Goal: Navigation & Orientation: Find specific page/section

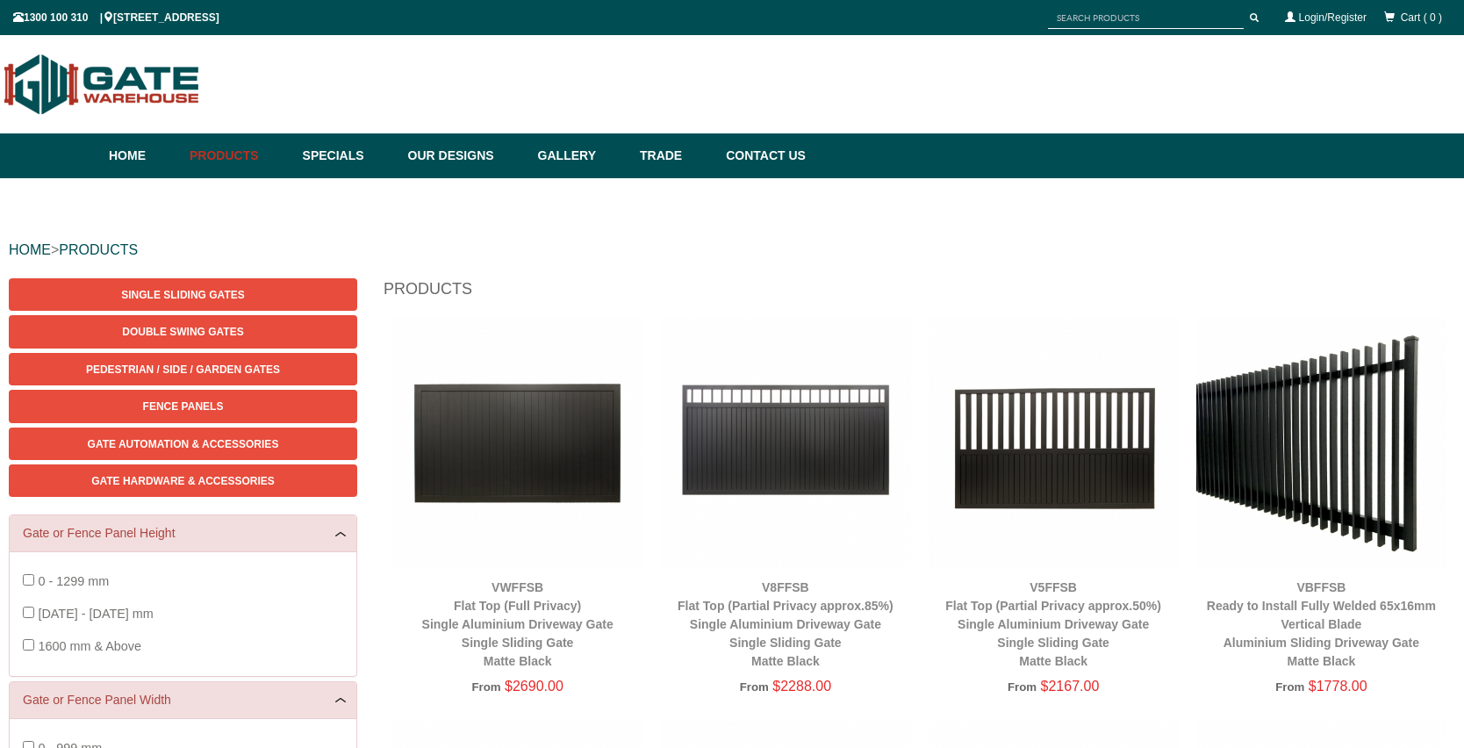
scroll to position [44, 0]
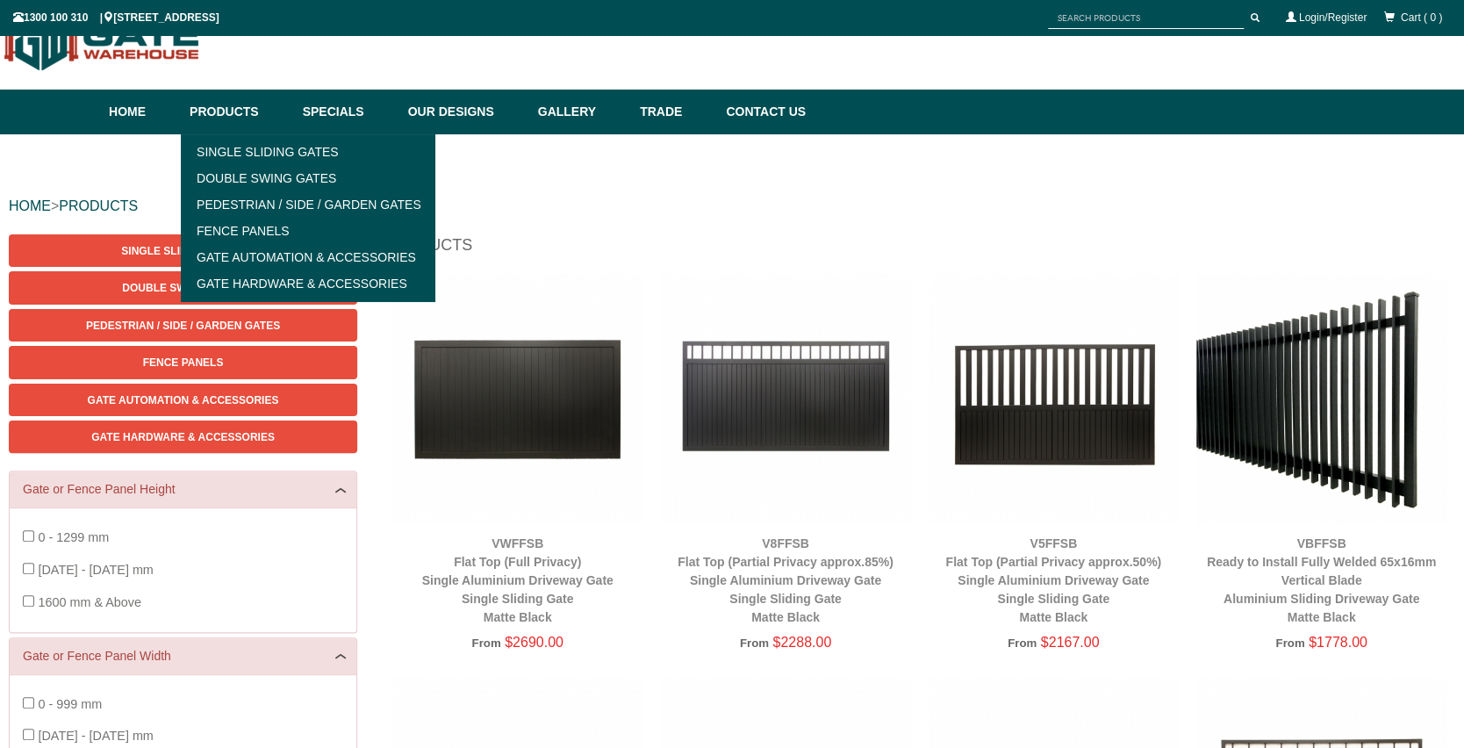
click at [255, 105] on link "Products" at bounding box center [237, 112] width 113 height 45
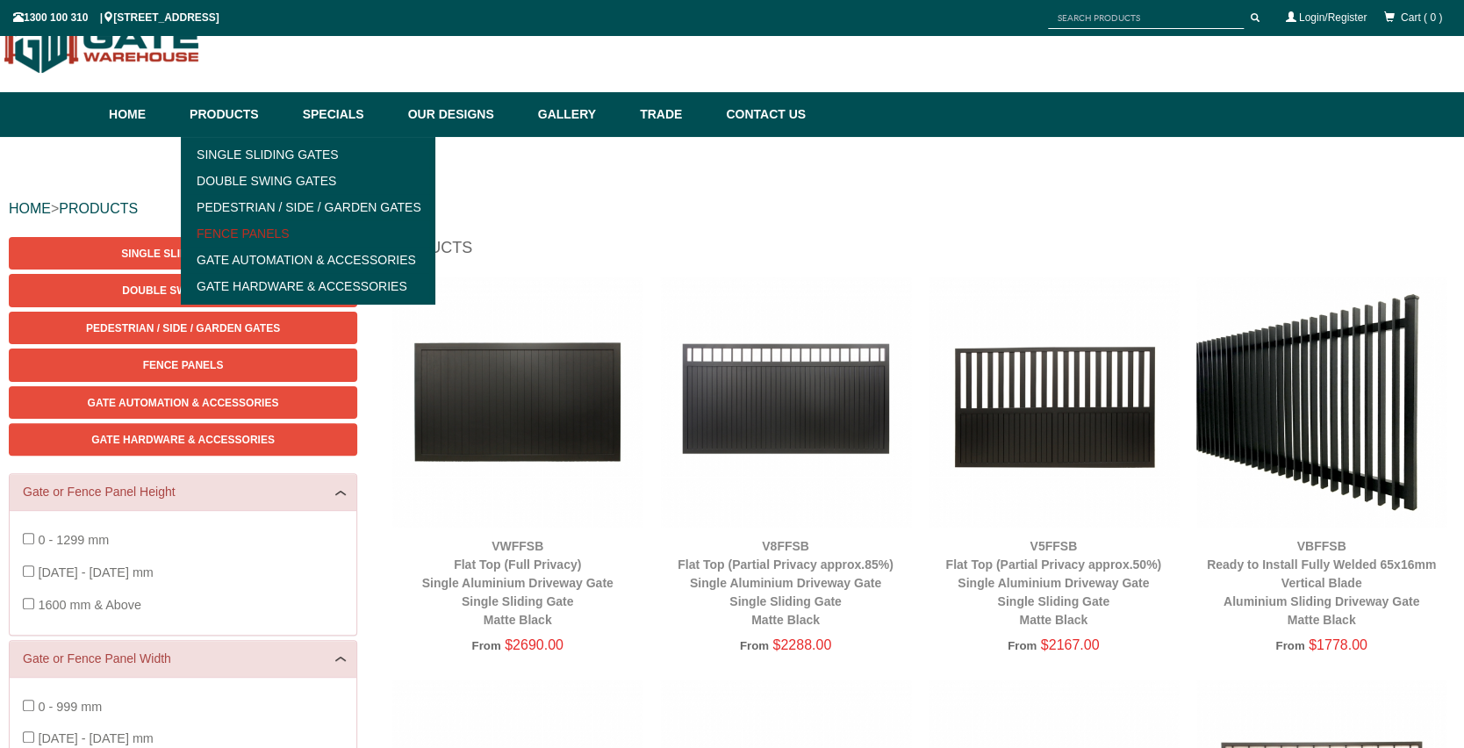
scroll to position [44, 0]
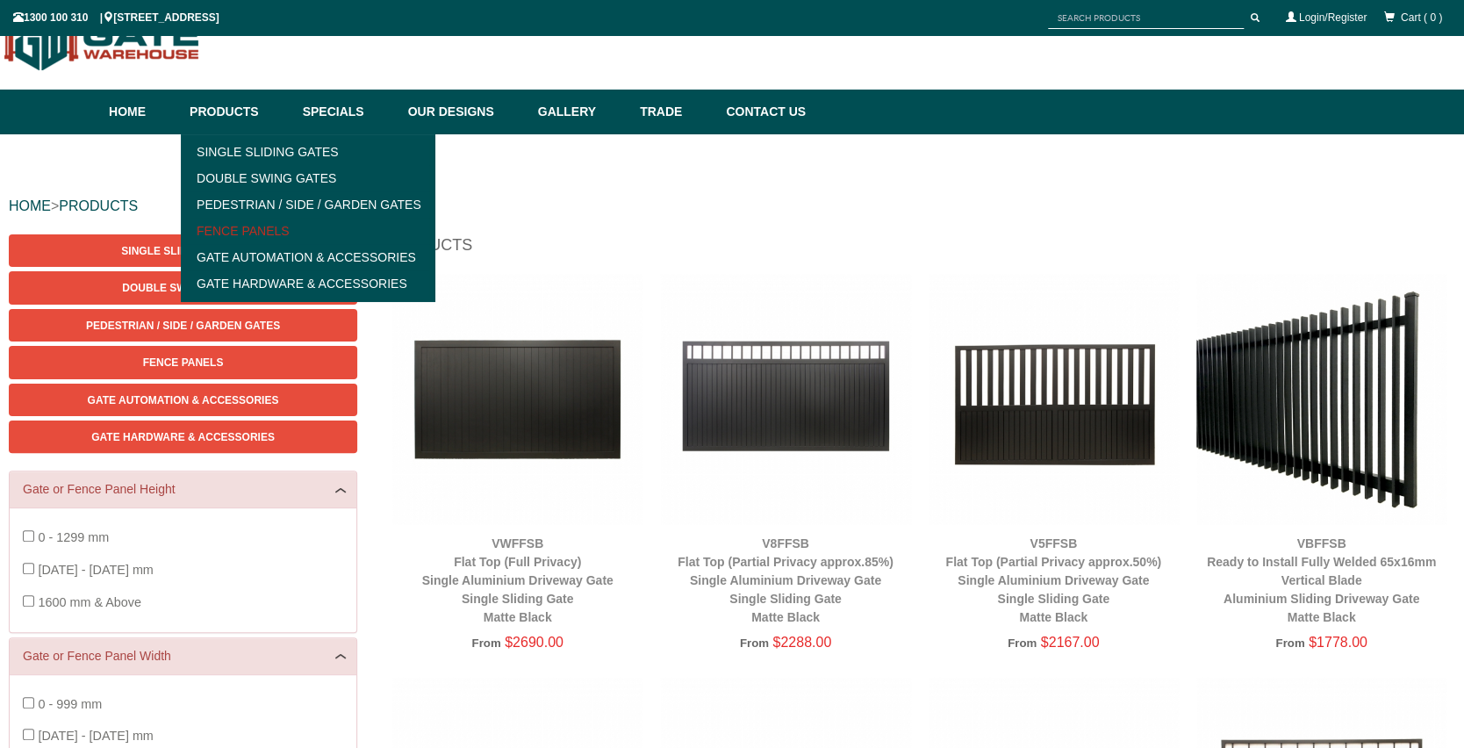
click at [256, 232] on link "Fence Panels" at bounding box center [307, 231] width 243 height 26
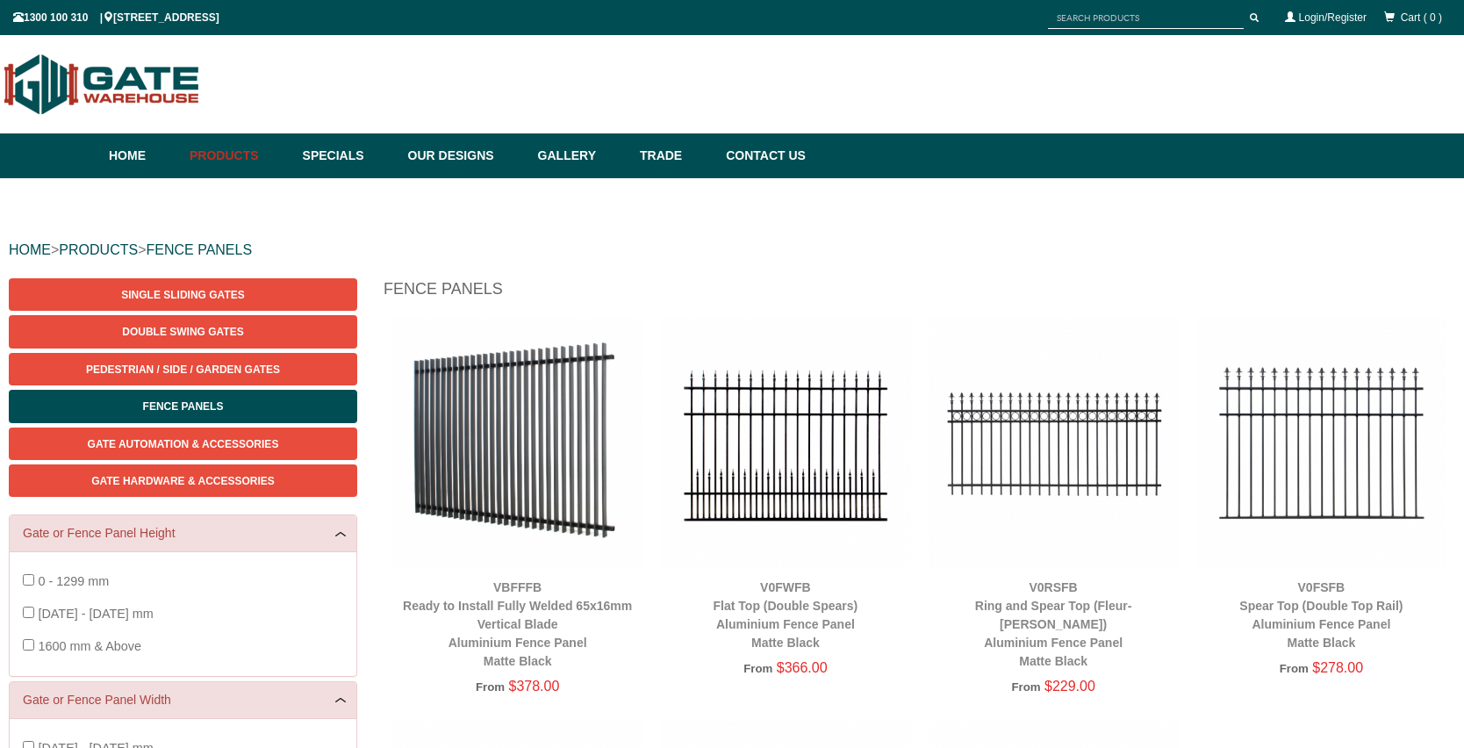
scroll to position [44, 0]
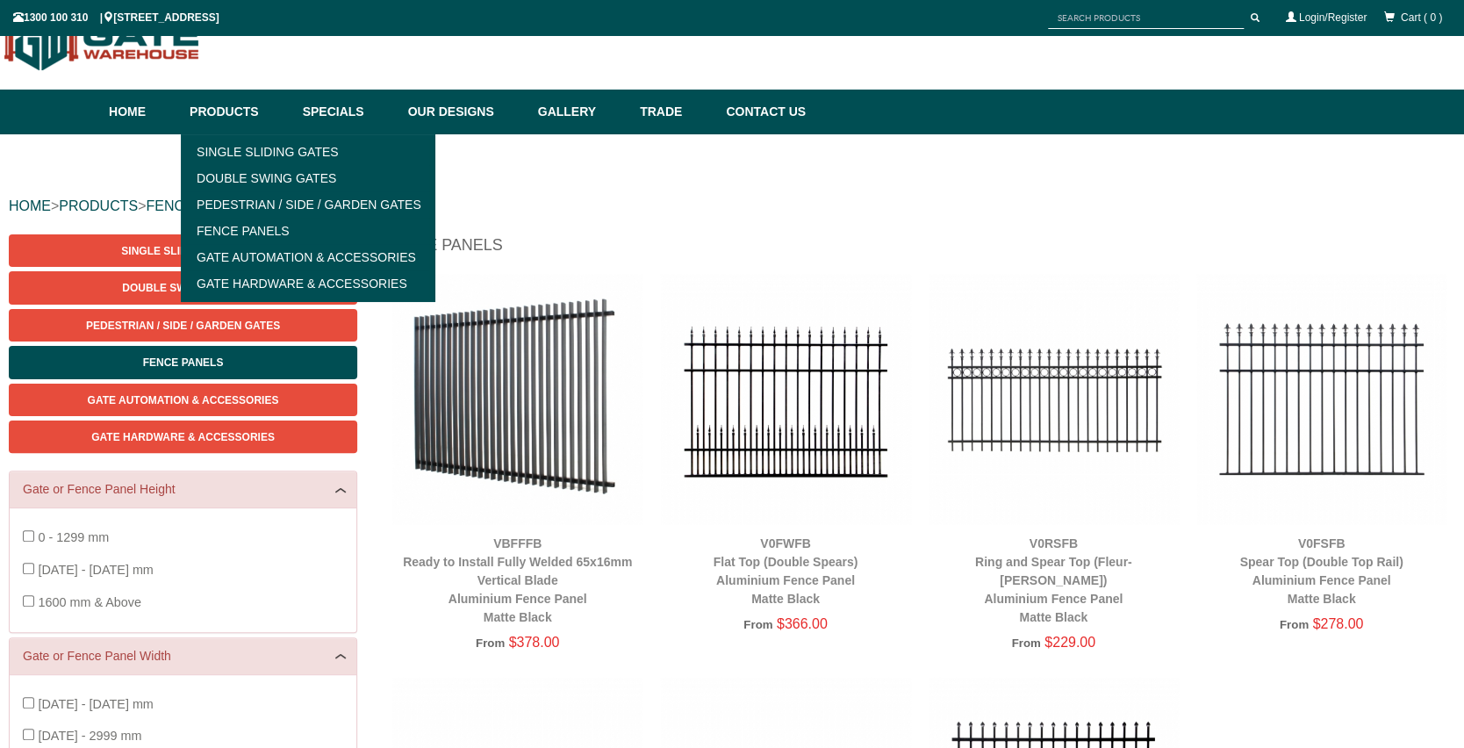
click at [203, 104] on link "Products" at bounding box center [237, 112] width 113 height 45
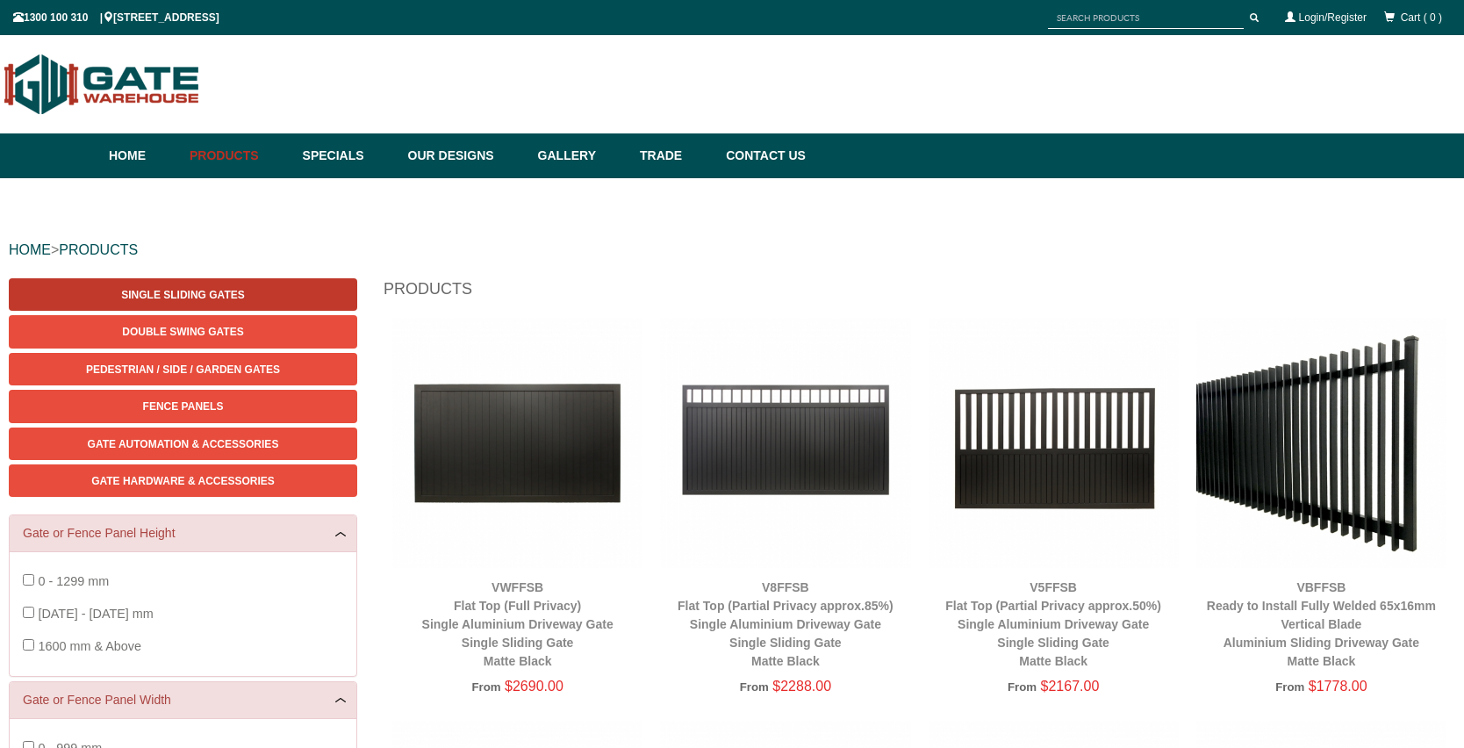
scroll to position [44, 0]
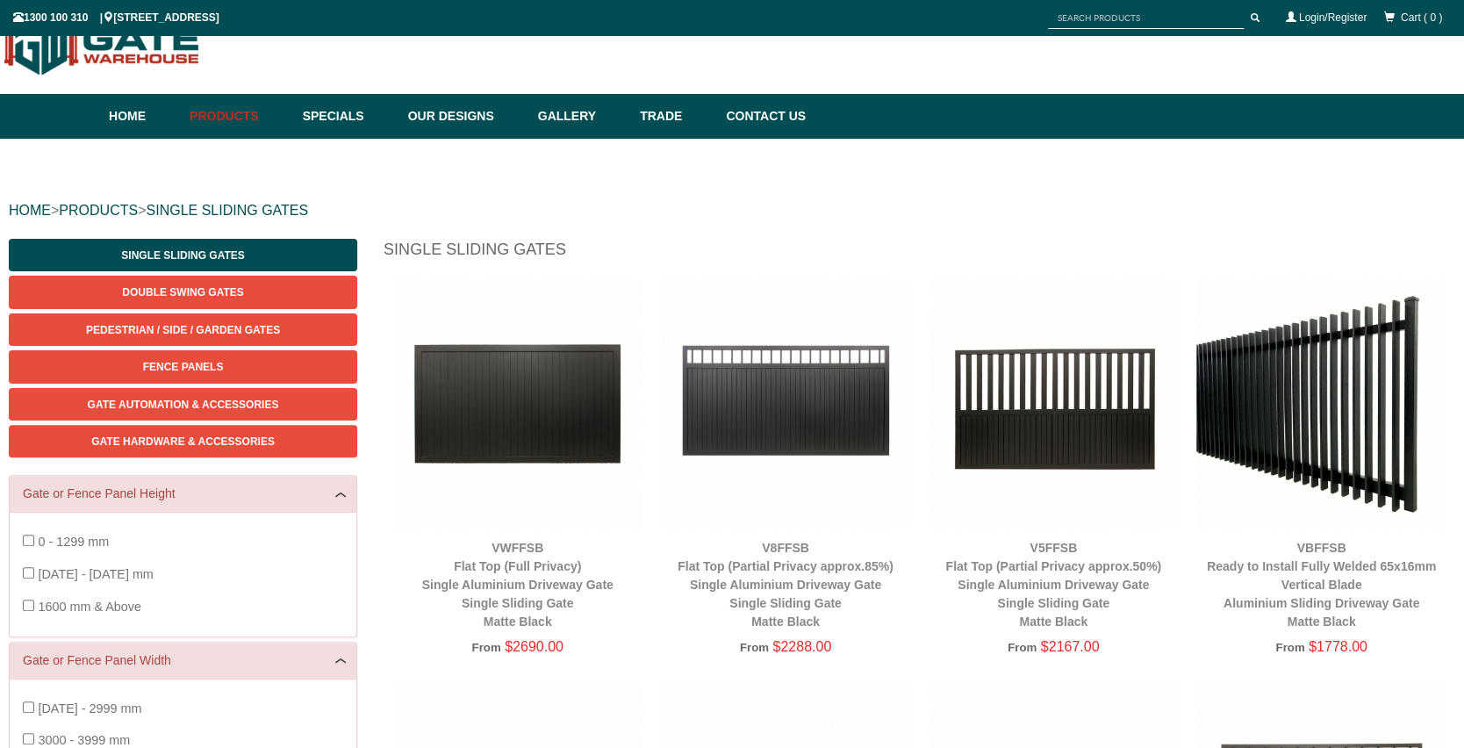
scroll to position [44, 0]
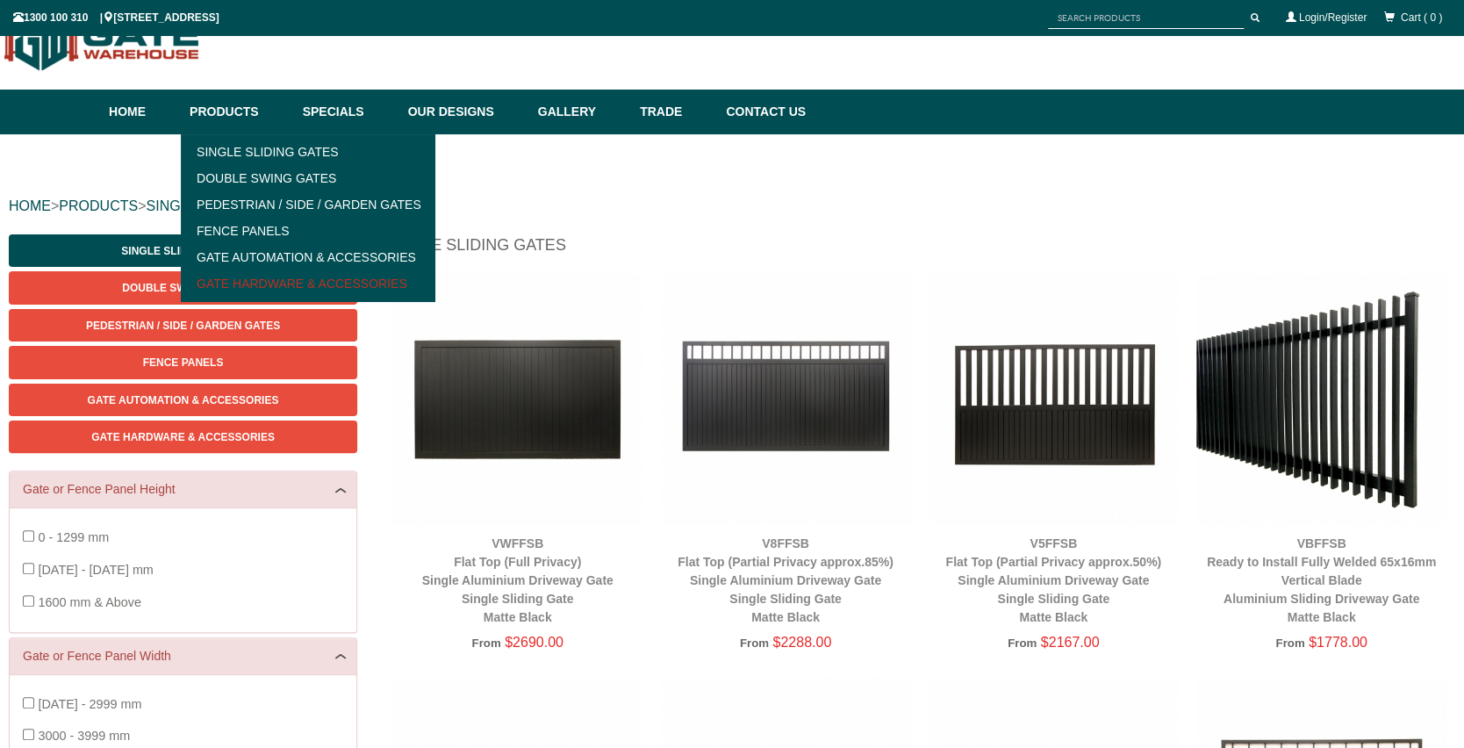
click at [255, 270] on link "Gate Hardware & Accessories" at bounding box center [307, 283] width 243 height 26
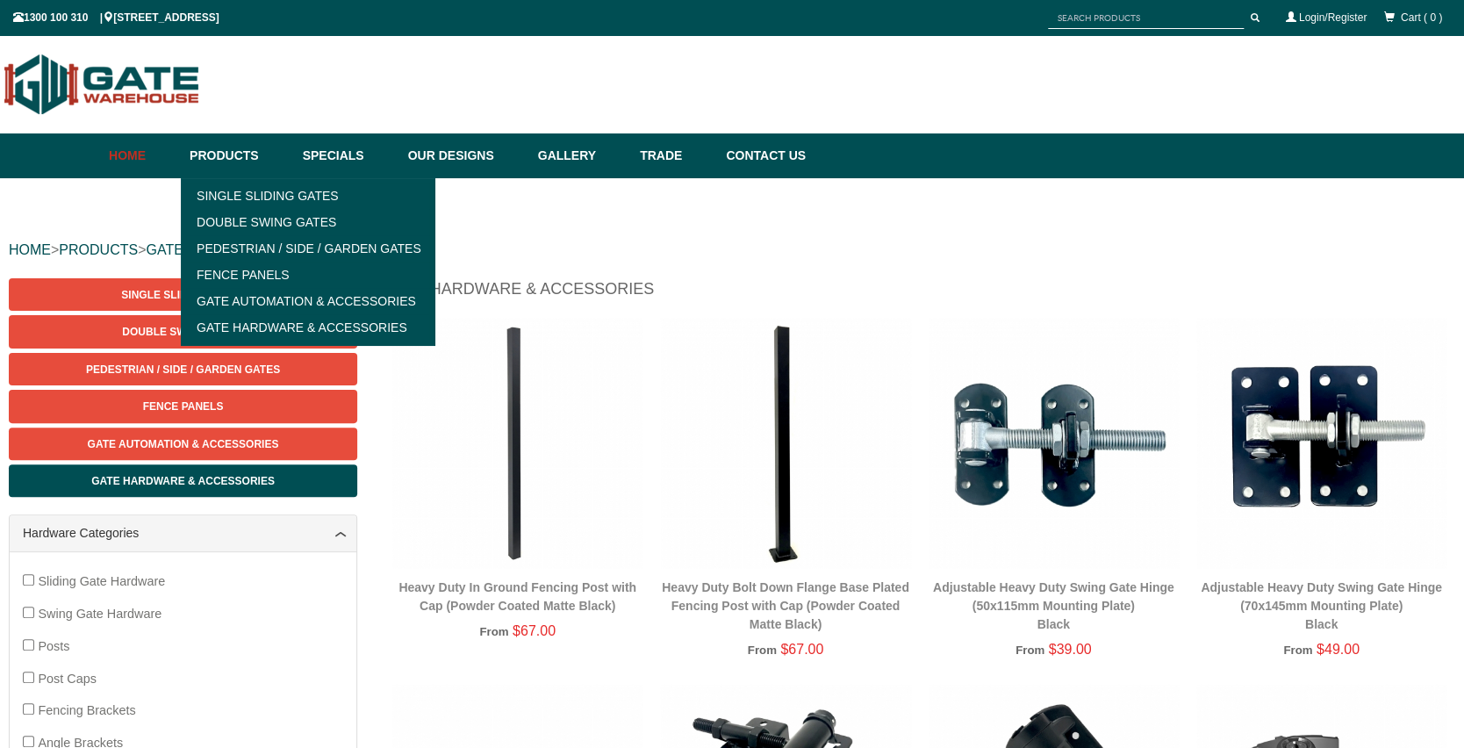
click at [134, 154] on link "Home" at bounding box center [145, 155] width 72 height 45
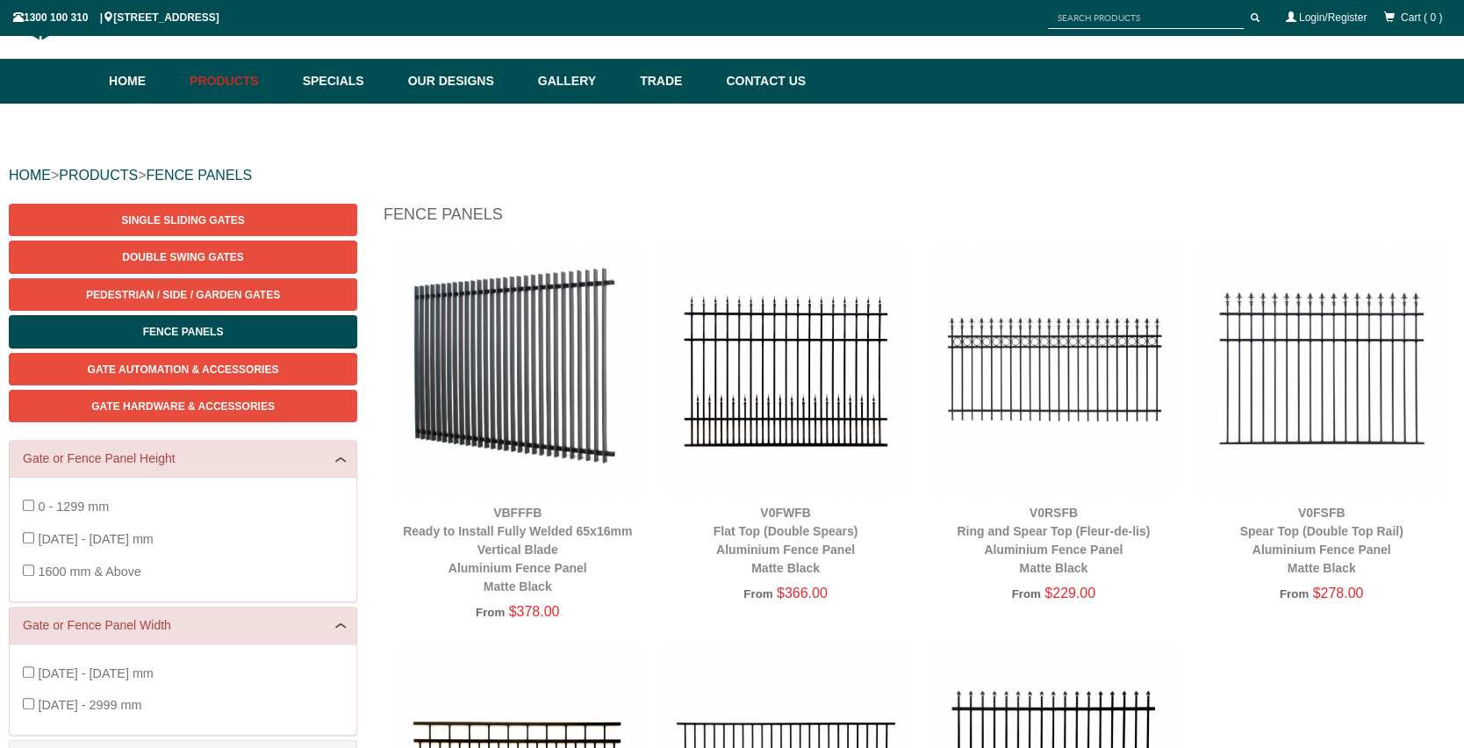
scroll to position [44, 0]
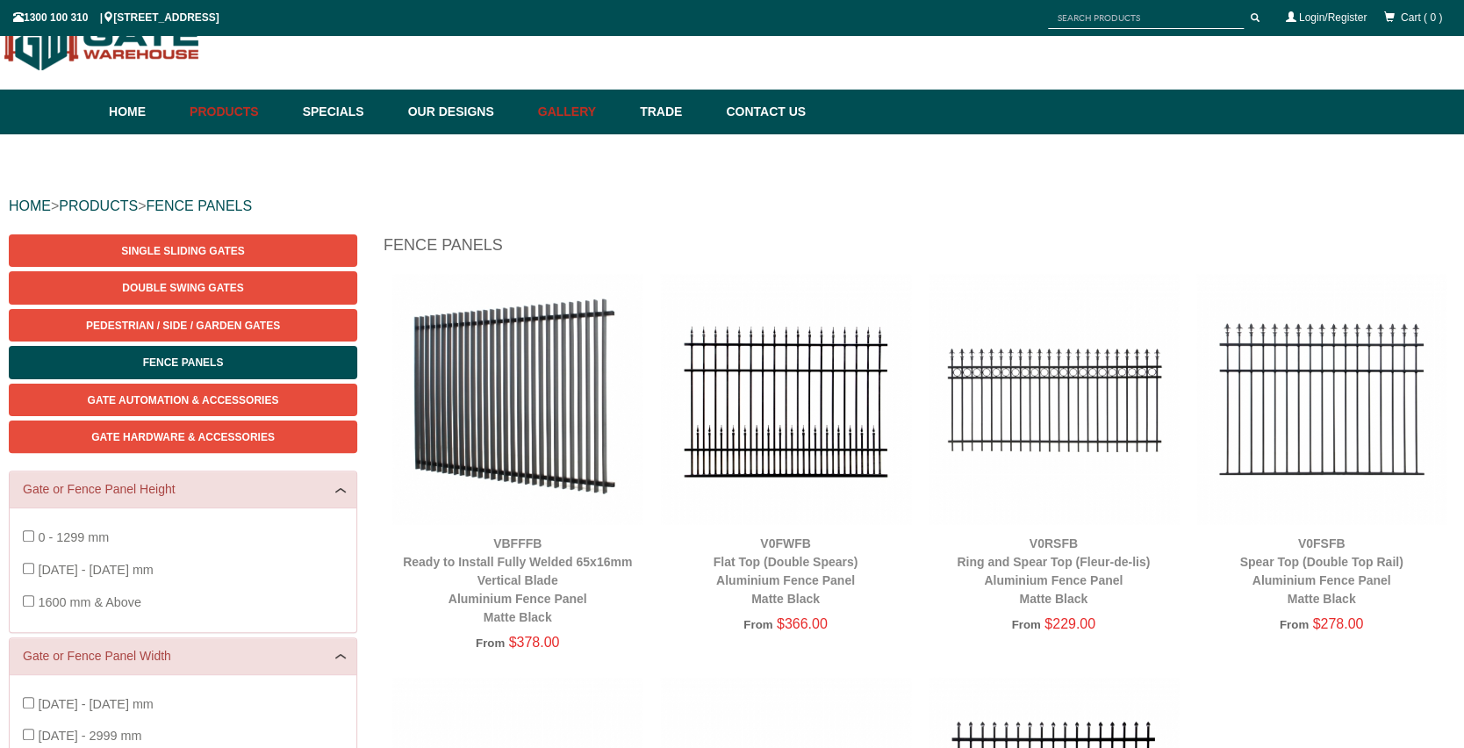
click at [602, 120] on link "Gallery" at bounding box center [580, 112] width 102 height 45
